Goal: Information Seeking & Learning: Learn about a topic

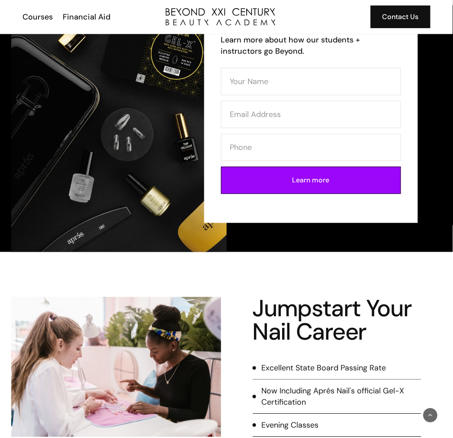
scroll to position [160, 0]
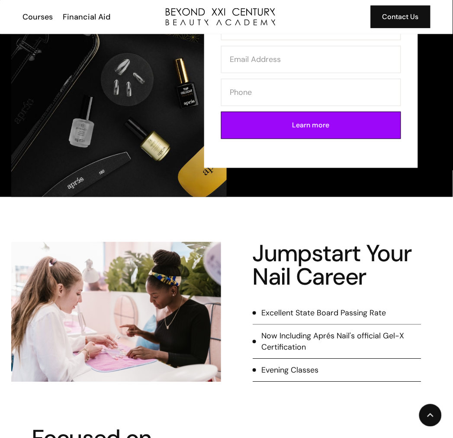
click at [260, 227] on div "Jumpstart Your Nail Career Excellent State Board Passing Rate Now Including Apr…" at bounding box center [226, 289] width 453 height 185
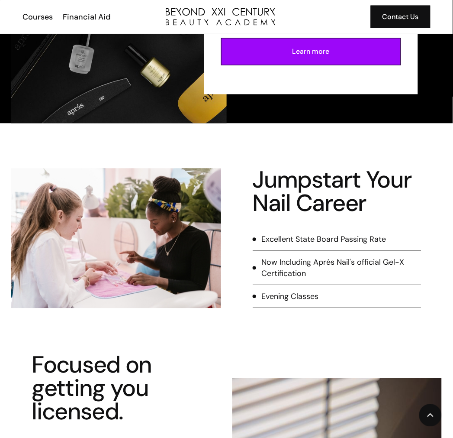
scroll to position [321, 0]
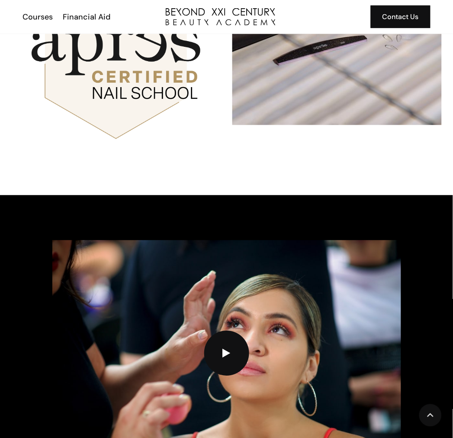
scroll to position [1282, 0]
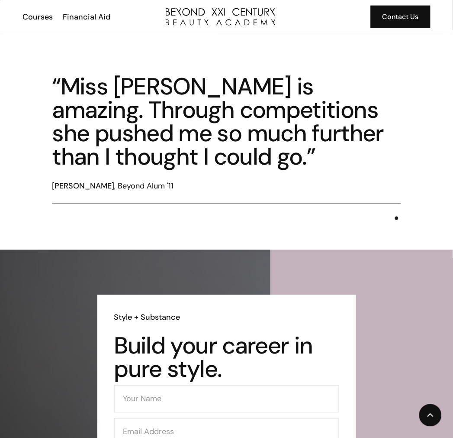
click at [287, 222] on div "“Miss [PERSON_NAME] is amazing. Through competitions she pushed me so much furt…" at bounding box center [226, 140] width 453 height 220
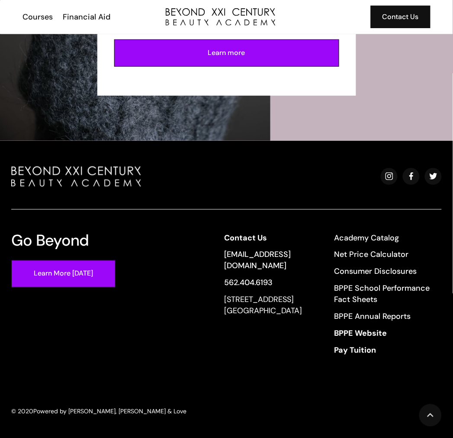
scroll to position [1801, 0]
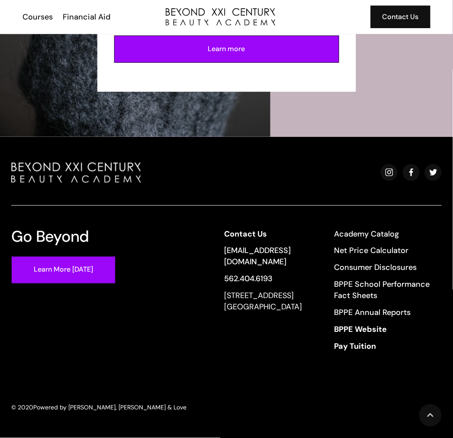
click at [190, 166] on div at bounding box center [226, 183] width 431 height 43
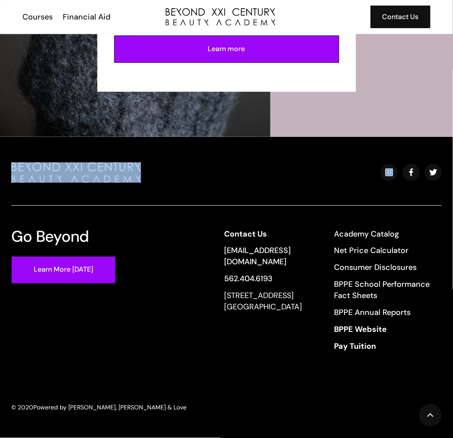
click at [190, 166] on div at bounding box center [226, 183] width 431 height 43
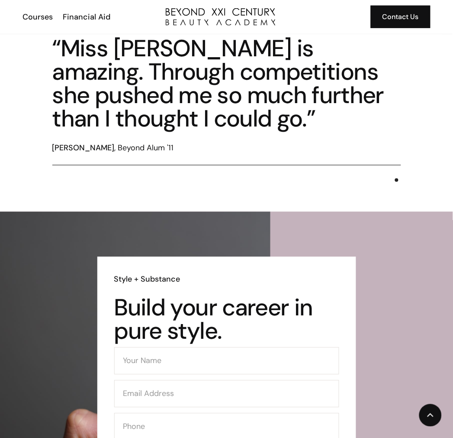
scroll to position [1160, 0]
